Goal: Task Accomplishment & Management: Use online tool/utility

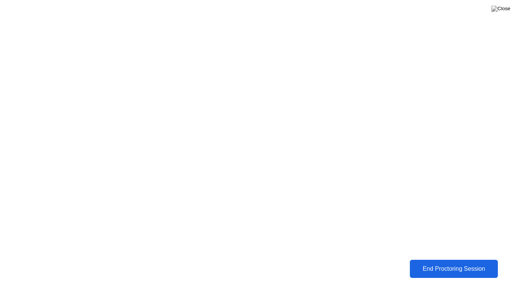
click at [439, 278] on button "End Proctoring Session" at bounding box center [454, 269] width 88 height 18
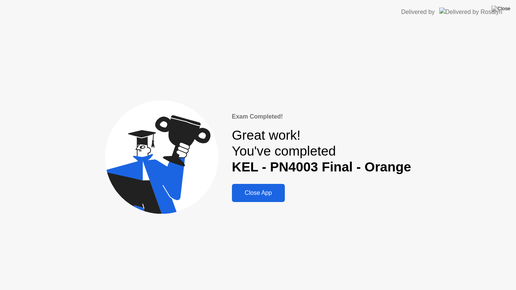
click at [259, 200] on button "Close App" at bounding box center [258, 193] width 53 height 18
